Goal: Task Accomplishment & Management: Use online tool/utility

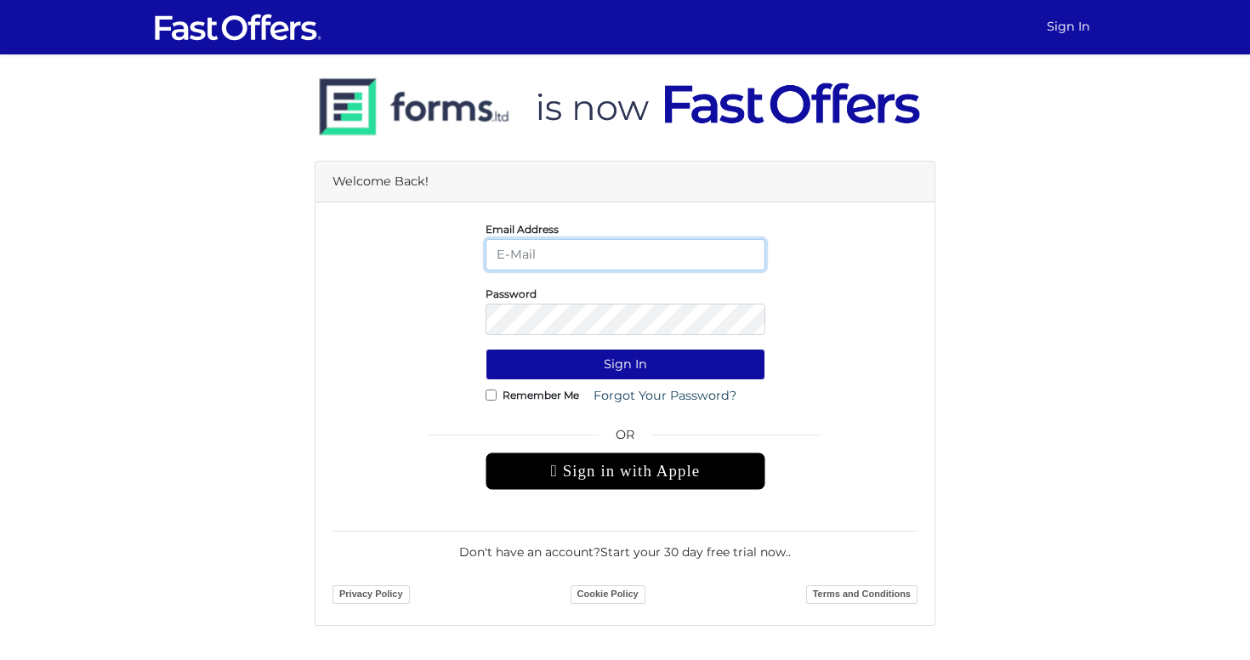
type input "allie@condos.ca"
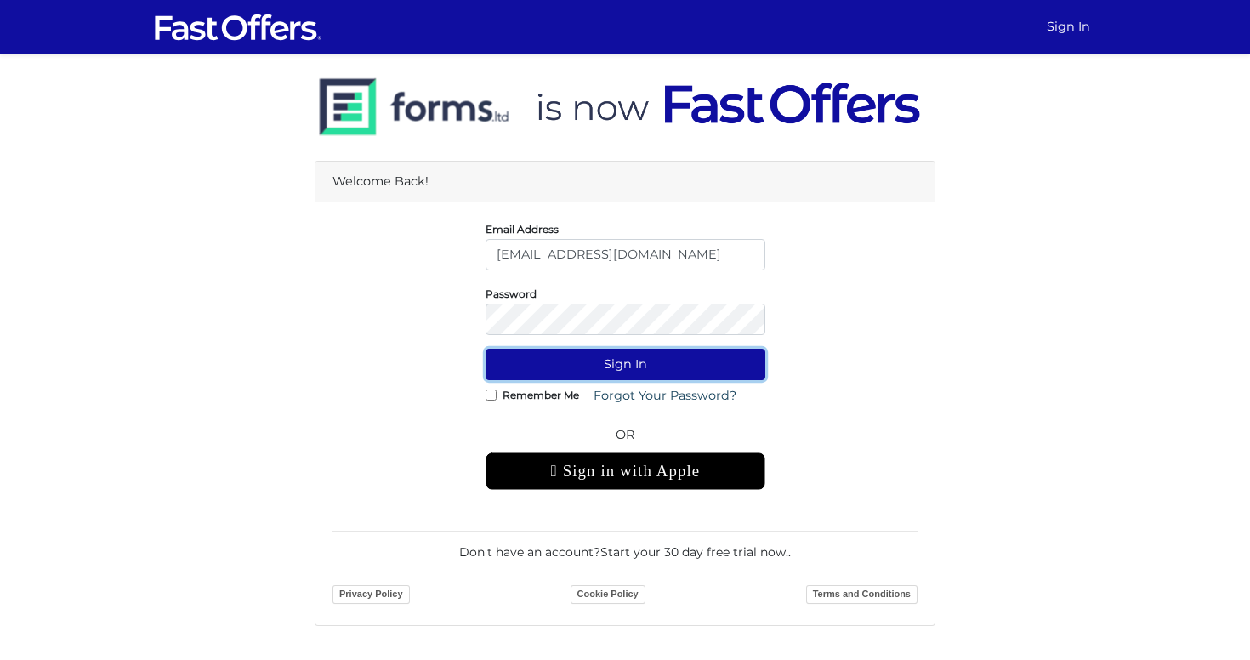
click at [654, 361] on button "Sign In" at bounding box center [626, 364] width 280 height 31
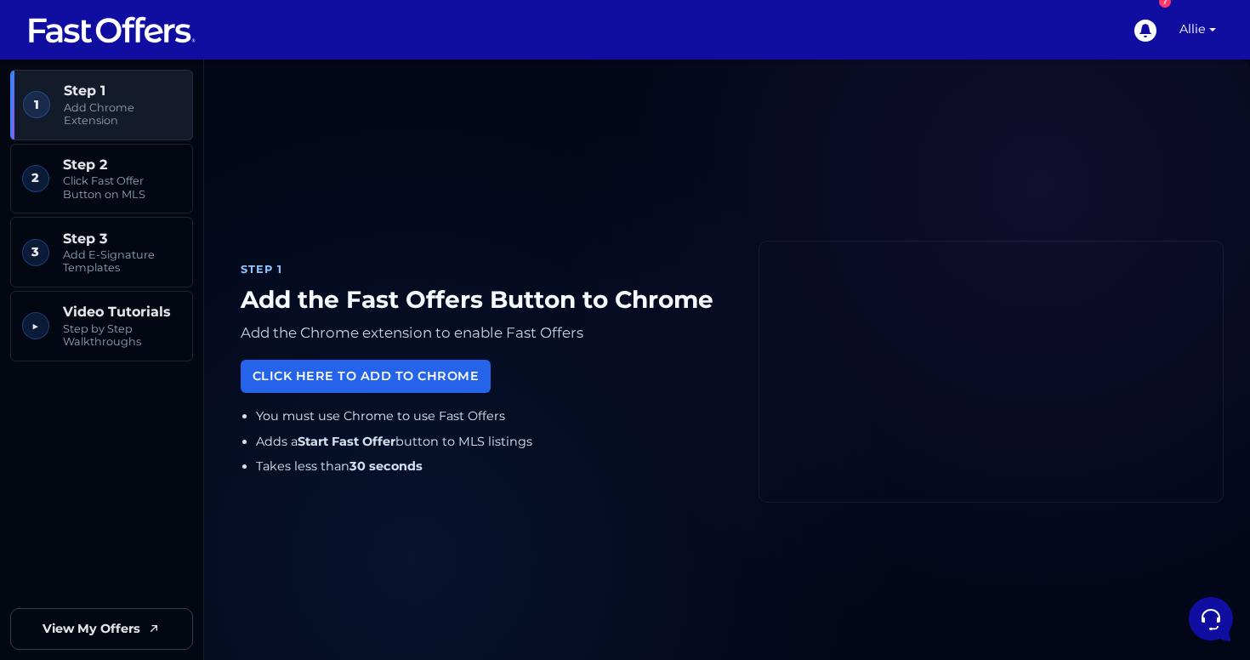
click at [1171, 24] on ul "7 Allie My Offers My Profile" at bounding box center [1174, 30] width 98 height 60
click at [1199, 31] on link "Allie" at bounding box center [1198, 30] width 50 height 60
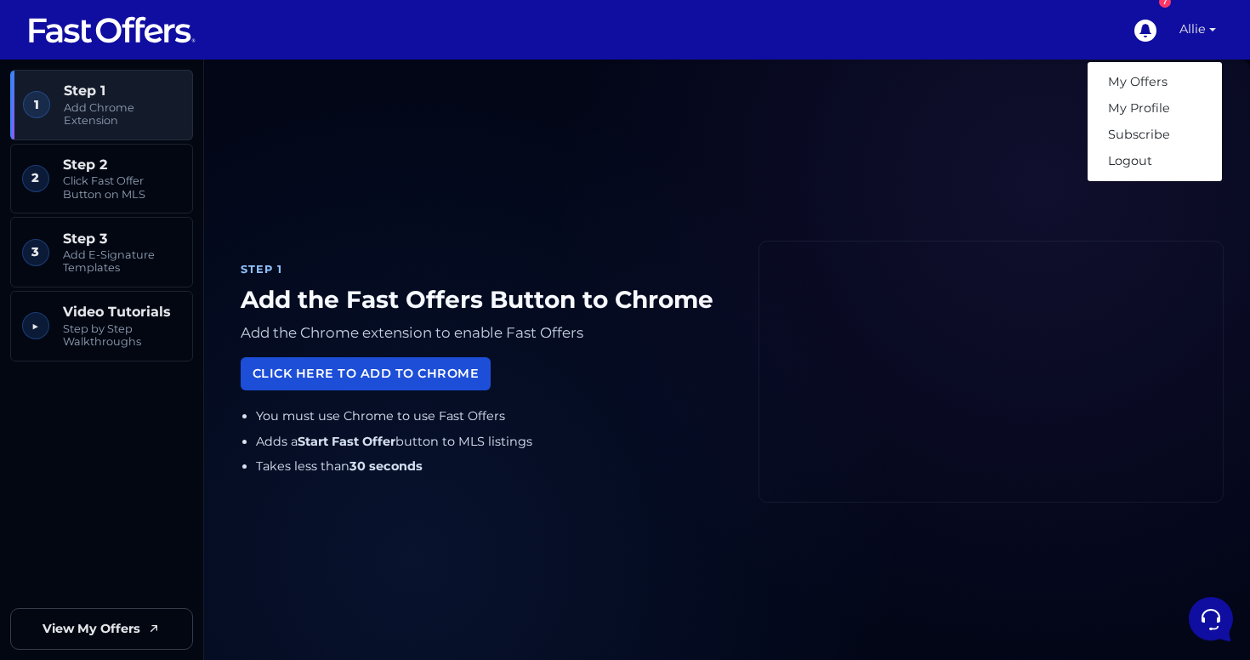
click at [455, 376] on link "Click Here to Add to Chrome" at bounding box center [366, 373] width 250 height 33
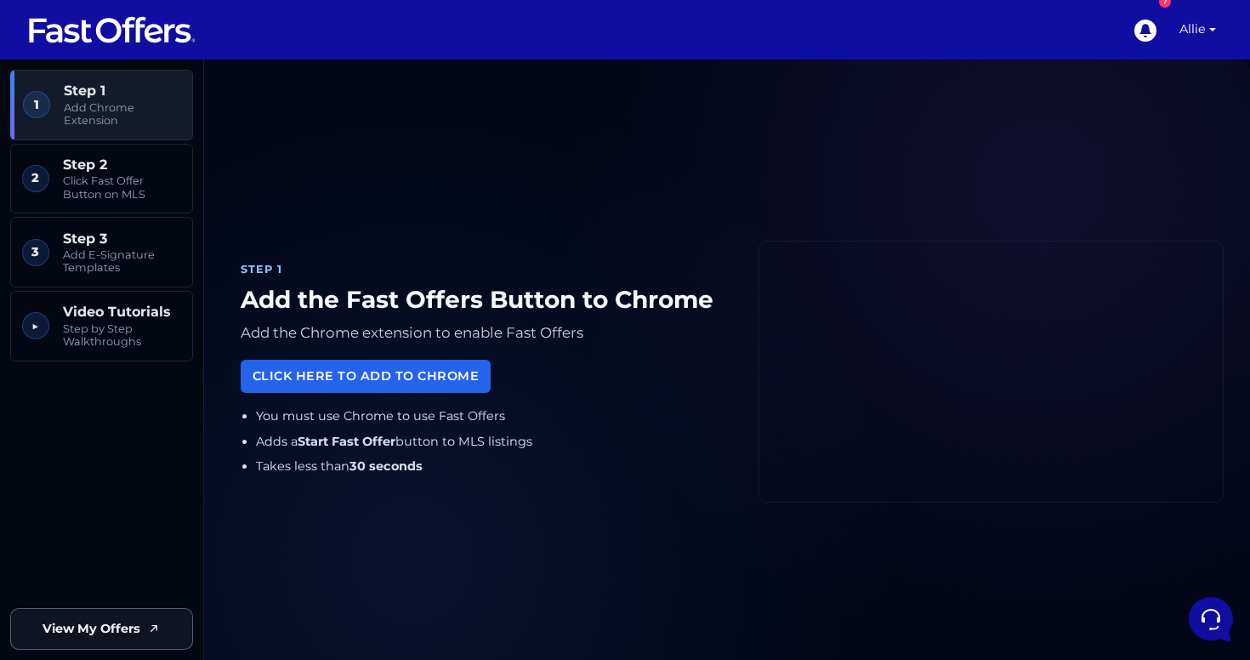
click at [114, 636] on span "View My Offers" at bounding box center [92, 629] width 98 height 20
